Goal: Information Seeking & Learning: Learn about a topic

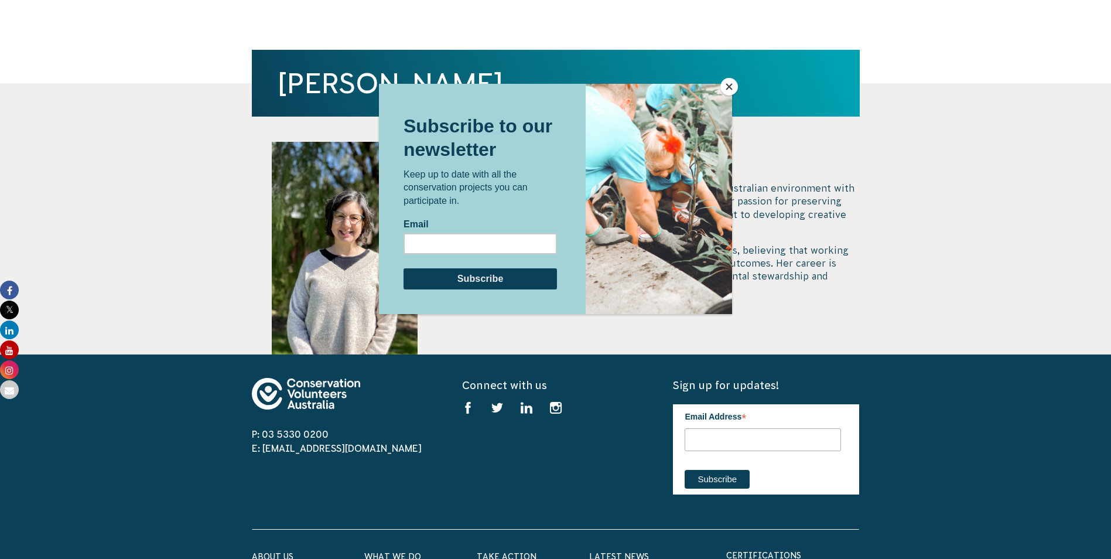
click at [728, 88] on button "Close" at bounding box center [730, 87] width 18 height 18
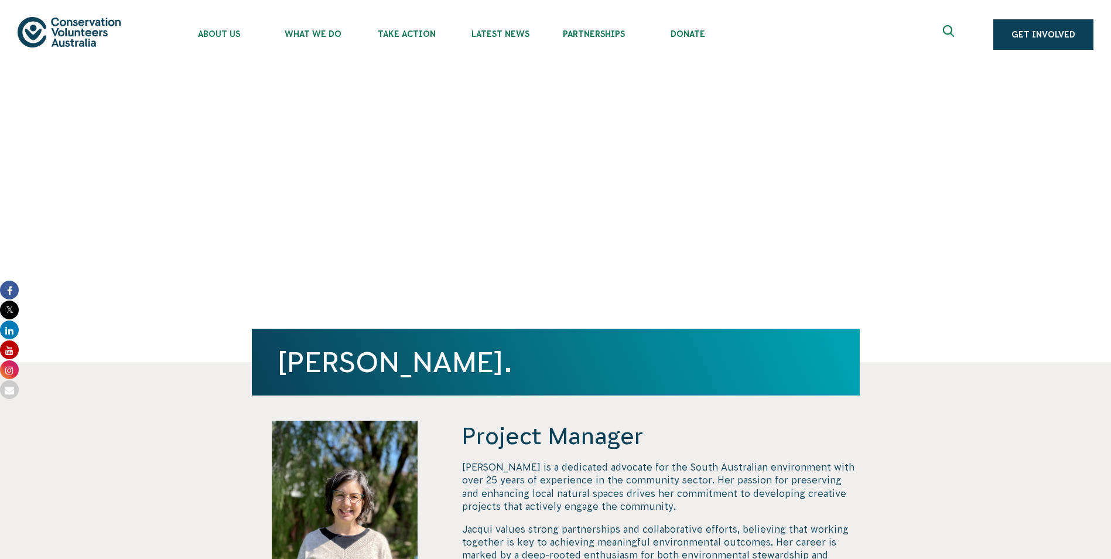
click at [60, 26] on img at bounding box center [69, 32] width 103 height 30
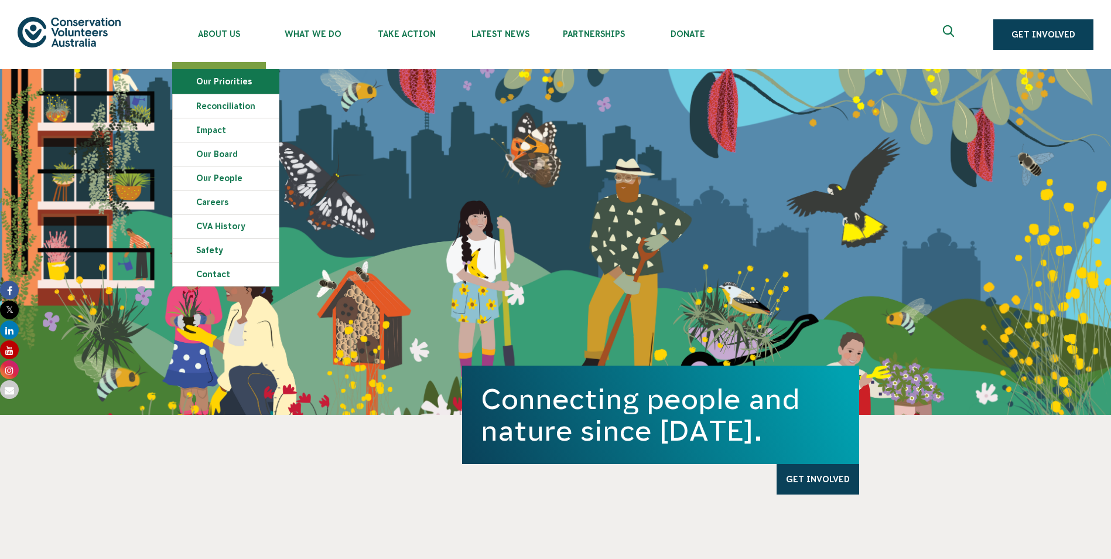
click at [236, 79] on link "Our Priorities" at bounding box center [226, 81] width 106 height 23
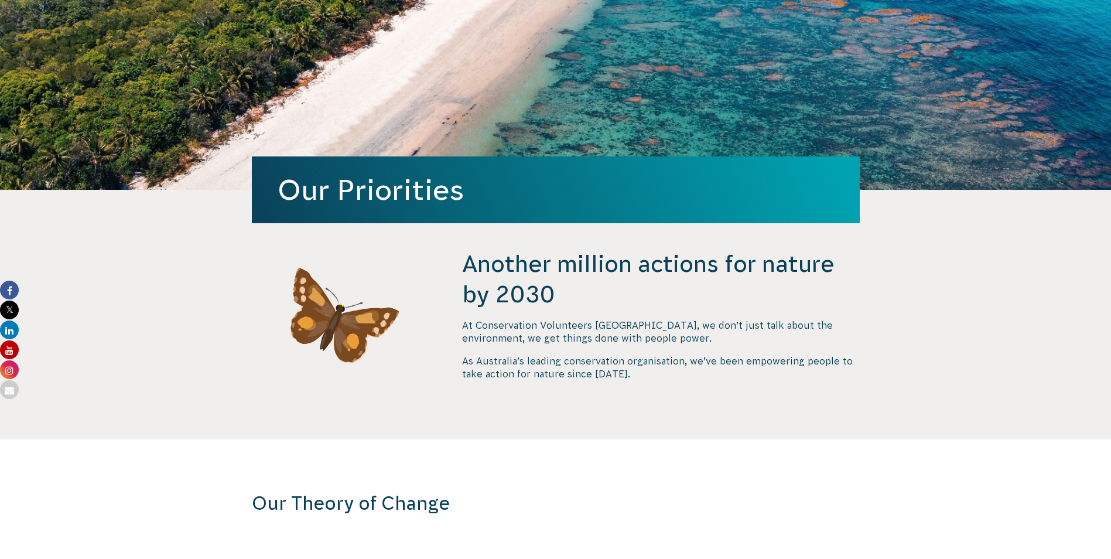
scroll to position [176, 0]
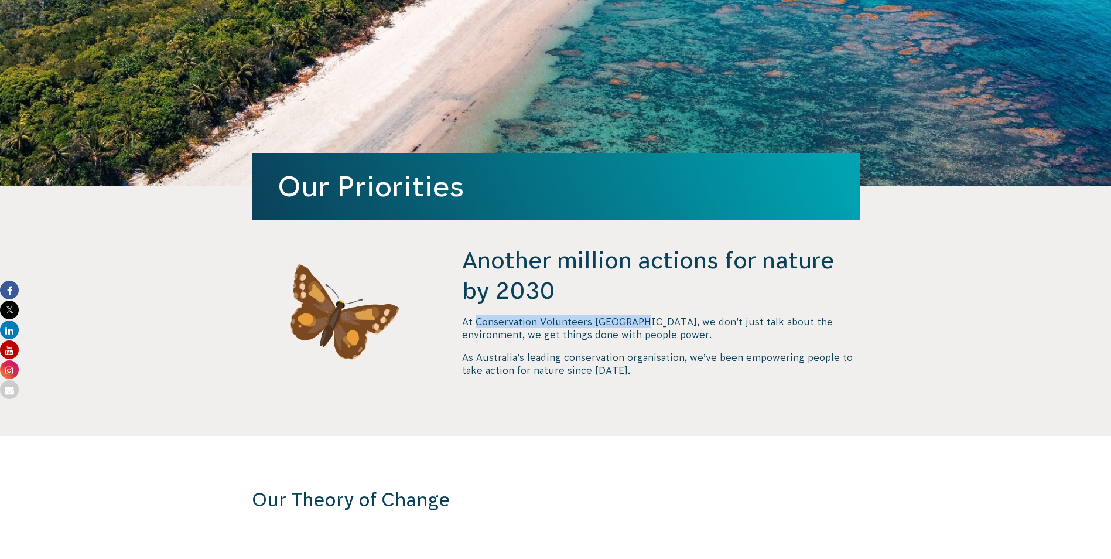
drag, startPoint x: 475, startPoint y: 319, endPoint x: 636, endPoint y: 324, distance: 160.6
click at [636, 324] on p "At Conservation Volunteers Australia, we don’t just talk about the environment,…" at bounding box center [660, 328] width 397 height 26
copy p "Conservation Volunteers Australia"
